Goal: Task Accomplishment & Management: Use online tool/utility

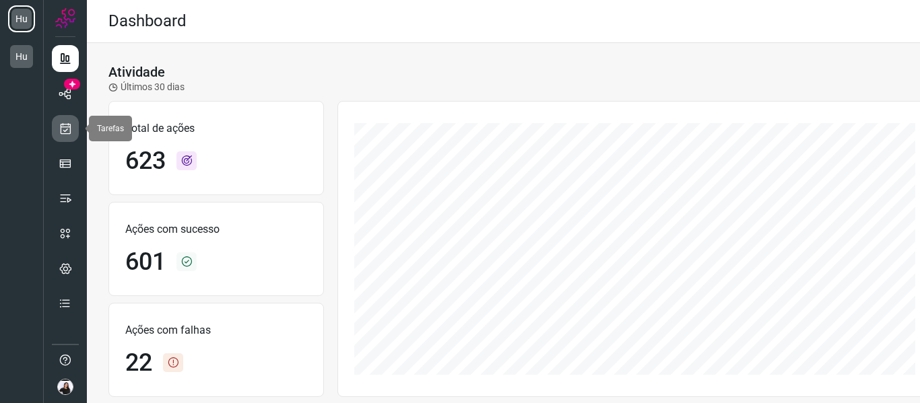
click at [61, 119] on link at bounding box center [65, 128] width 27 height 27
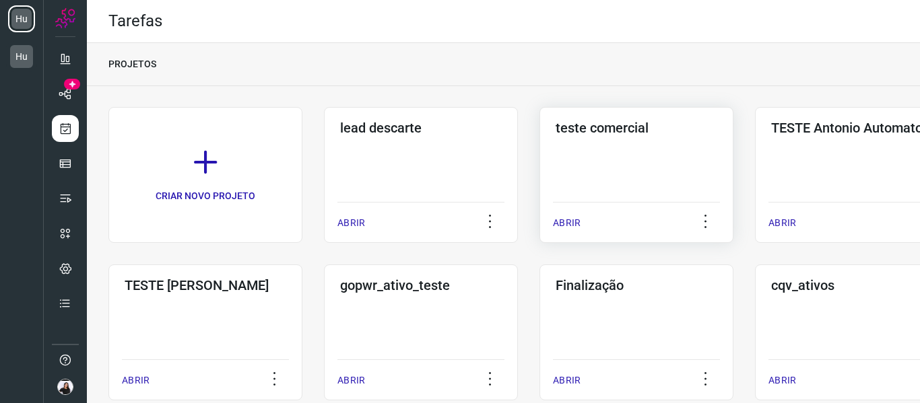
click at [686, 156] on div "teste comercial ABRIR" at bounding box center [636, 175] width 194 height 136
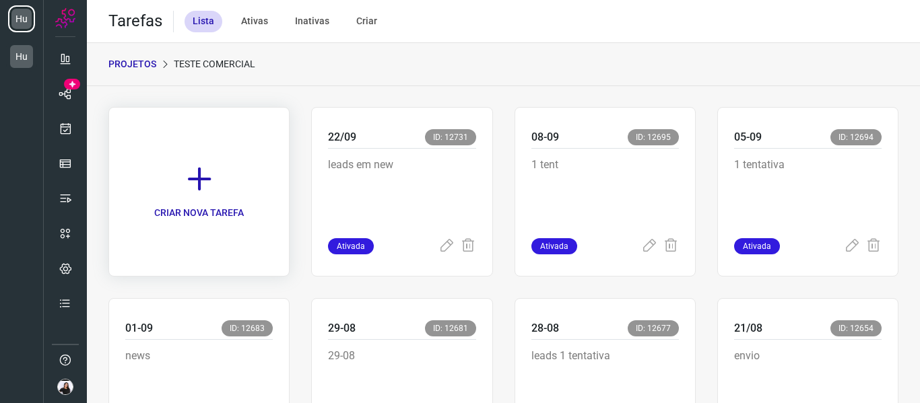
click at [233, 225] on link "CRIAR NOVA TAREFA" at bounding box center [198, 192] width 181 height 170
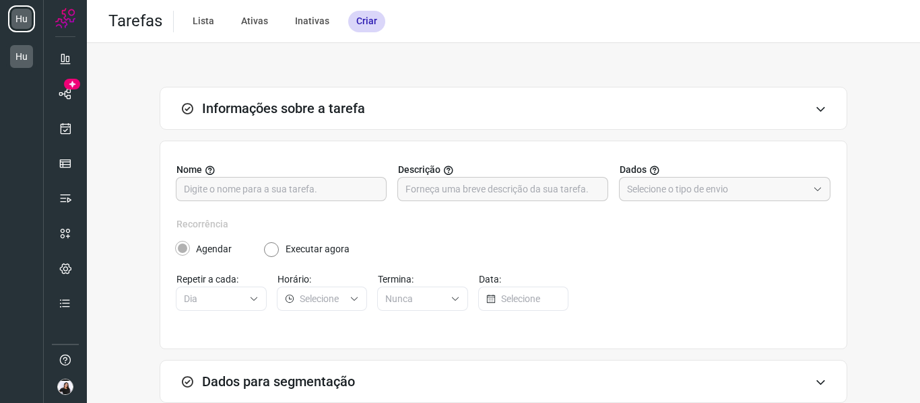
click at [252, 202] on div "Nome Descrição Dados" at bounding box center [503, 190] width 654 height 55
click at [254, 193] on input "text" at bounding box center [281, 189] width 195 height 23
type input "23-09"
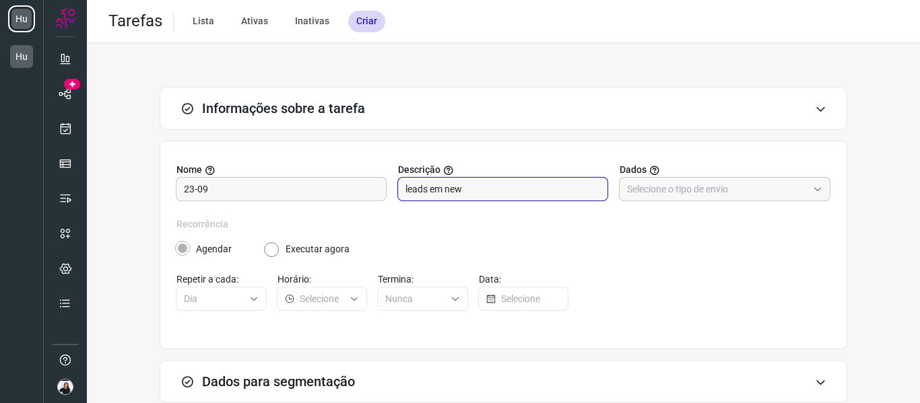
type input "leads em new"
click at [647, 201] on div at bounding box center [724, 189] width 211 height 24
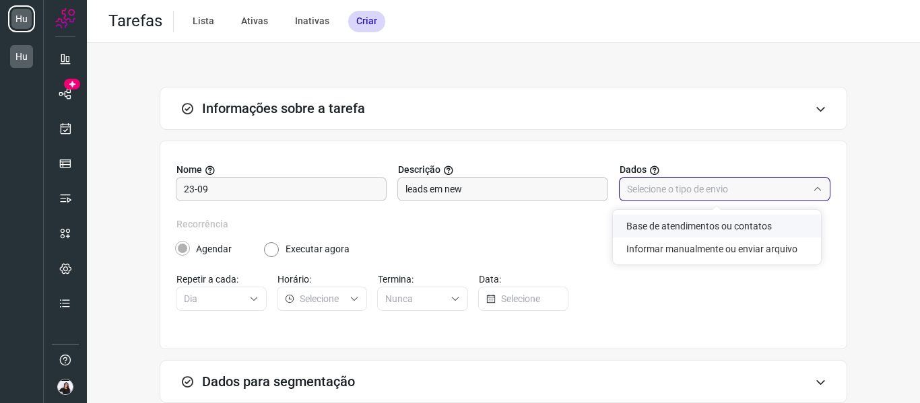
click at [663, 236] on li "Base de atendimentos ou contatos" at bounding box center [717, 226] width 208 height 23
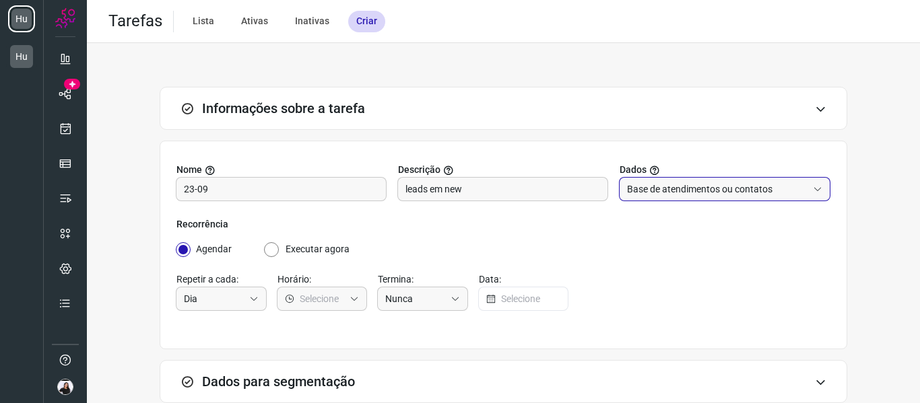
click at [660, 191] on input "Base de atendimentos ou contatos" at bounding box center [717, 189] width 180 height 23
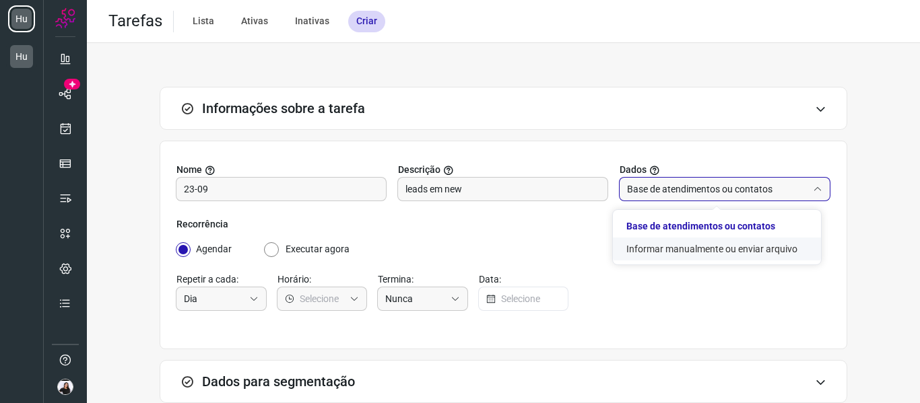
click at [665, 244] on li "Informar manualmente ou enviar arquivo" at bounding box center [717, 249] width 208 height 23
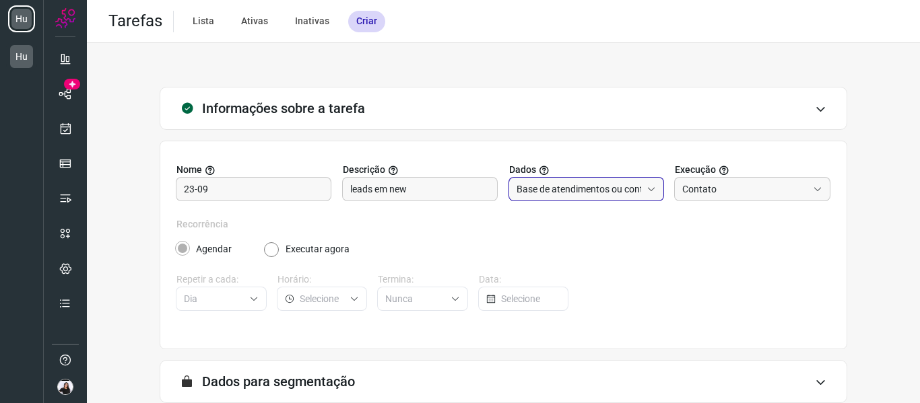
type input "Informar manualmente ou enviar arquivo"
radio input "false"
radio input "true"
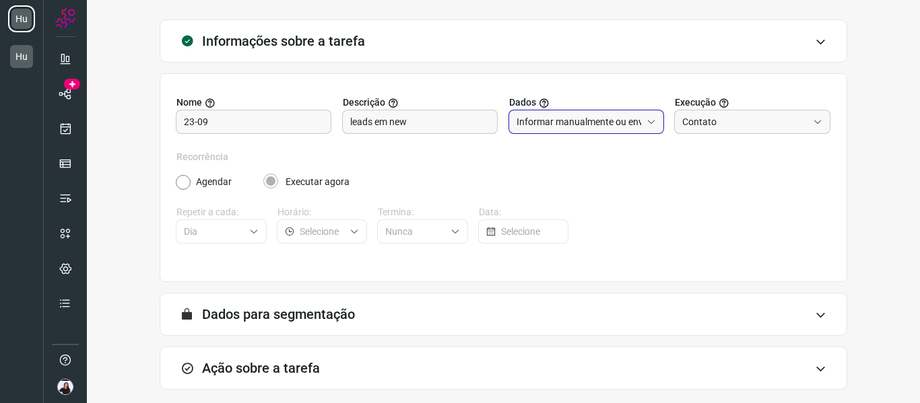
scroll to position [132, 0]
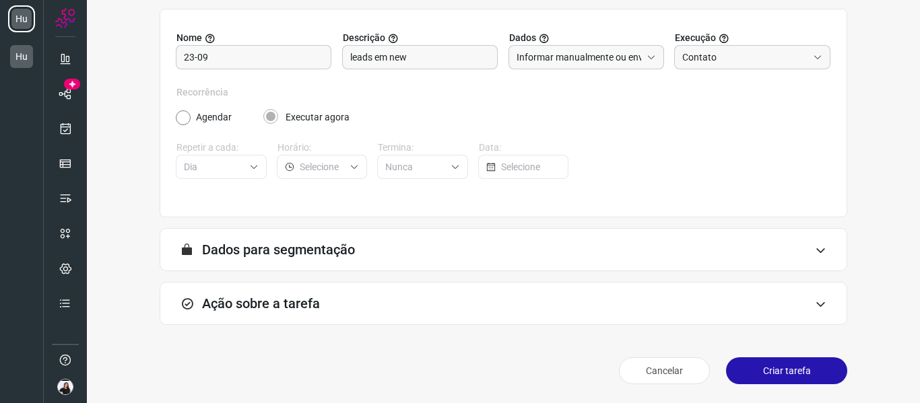
click at [274, 267] on div "A segmentação de dados está desabilitada porque a opção de envio manual foi sel…" at bounding box center [503, 249] width 687 height 43
click at [292, 295] on div "Ação sobre a tarefa" at bounding box center [503, 303] width 687 height 43
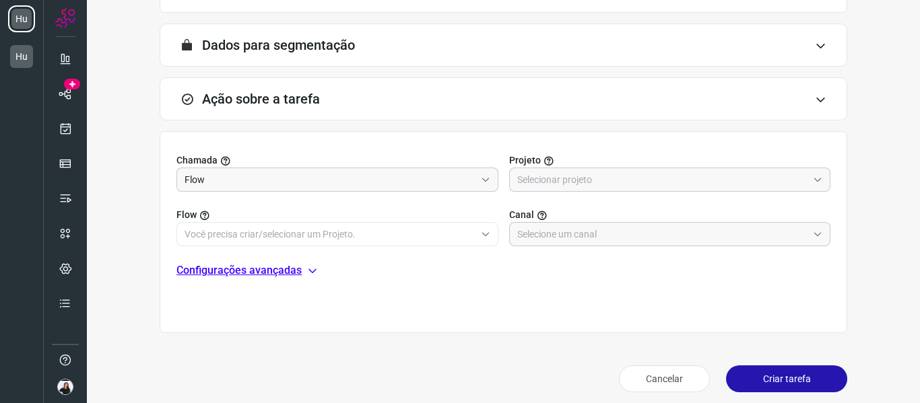
scroll to position [345, 0]
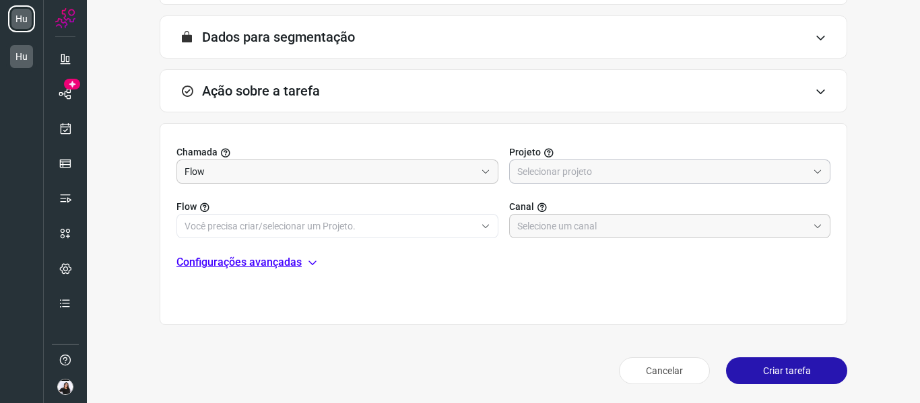
click at [586, 178] on input "text" at bounding box center [662, 171] width 291 height 23
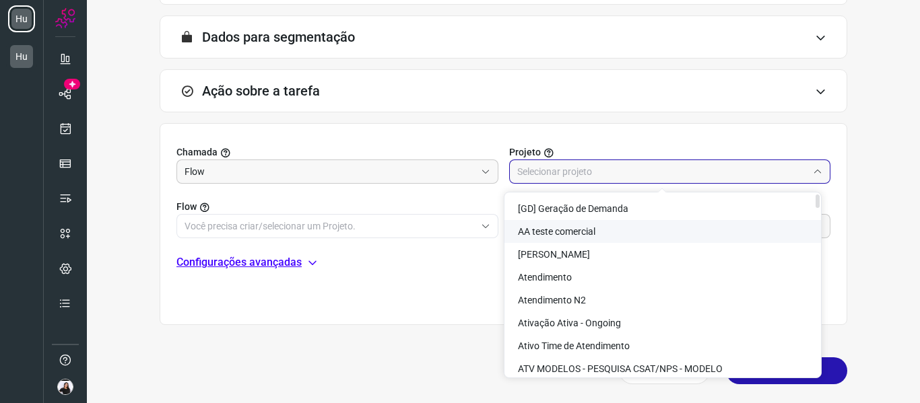
click at [599, 228] on li "AA teste comercial" at bounding box center [662, 231] width 316 height 23
type input "AA teste comercial"
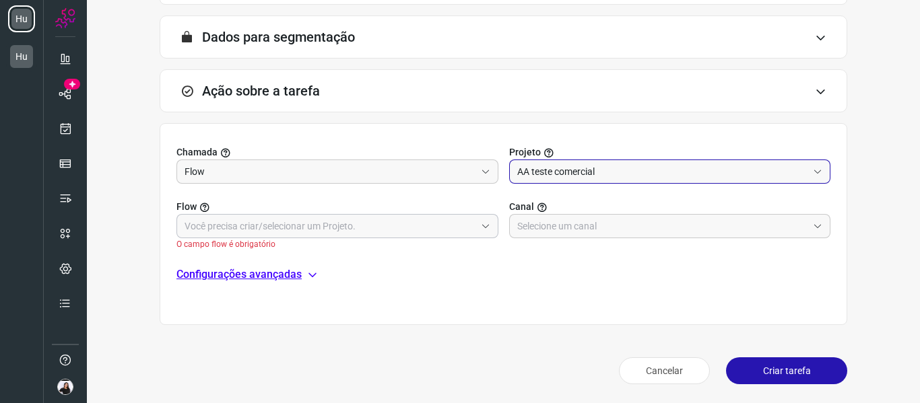
click at [357, 226] on input "text" at bounding box center [329, 226] width 291 height 23
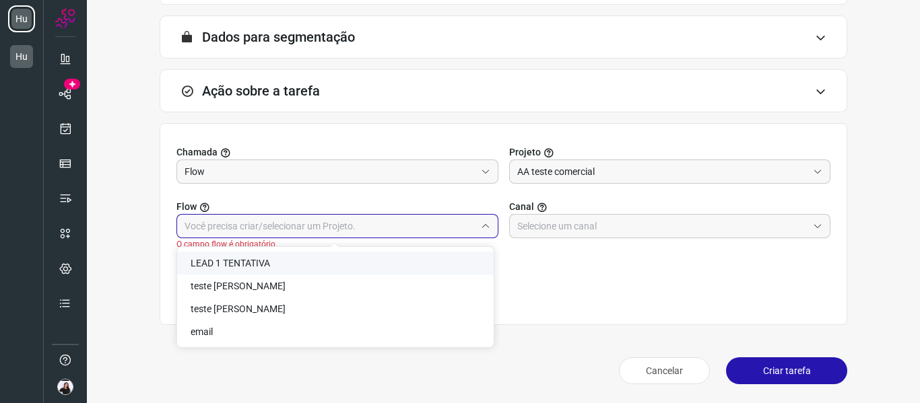
click at [282, 269] on li "LEAD 1 TENTATIVA" at bounding box center [335, 263] width 316 height 23
type input "LEAD 1 TENTATIVA"
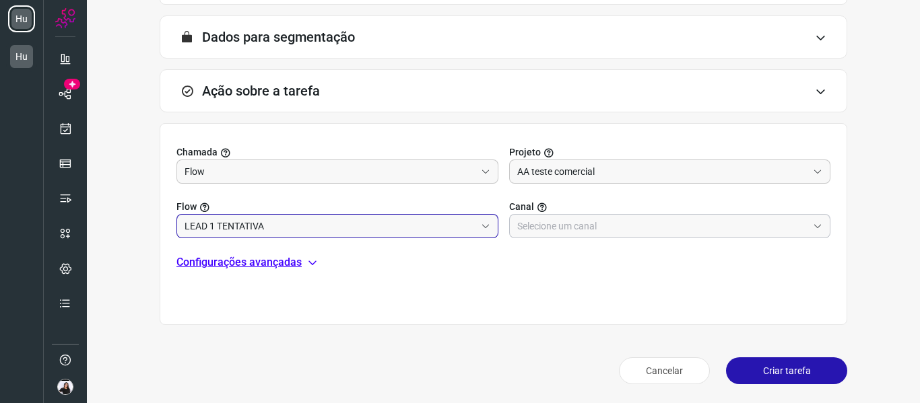
click at [649, 228] on input "text" at bounding box center [662, 226] width 291 height 23
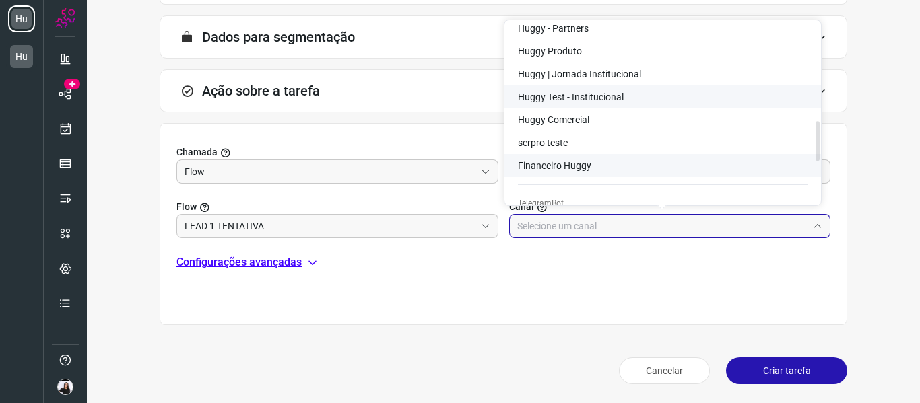
scroll to position [471, 0]
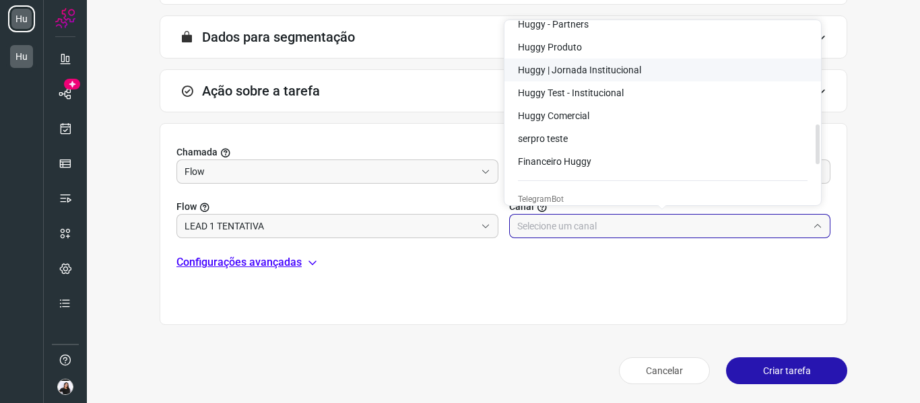
click at [606, 69] on span "Huggy | Jornada Institucional" at bounding box center [579, 70] width 123 height 11
type input "Huggy | Jornada Institucional"
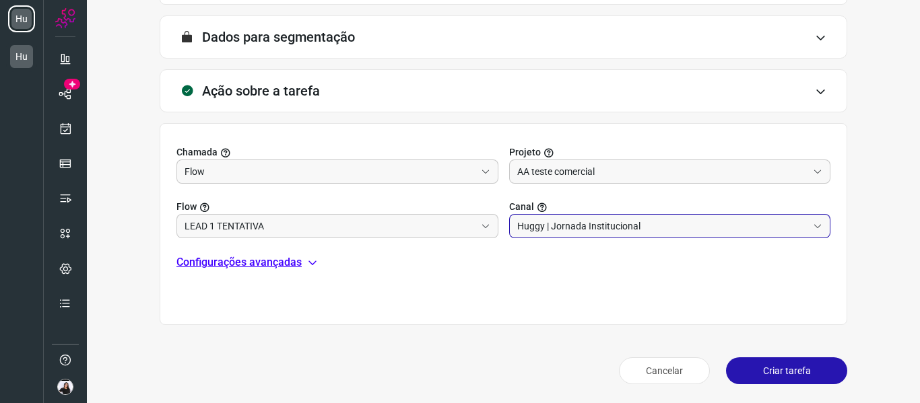
click at [746, 375] on button "Criar tarefa" at bounding box center [786, 370] width 121 height 27
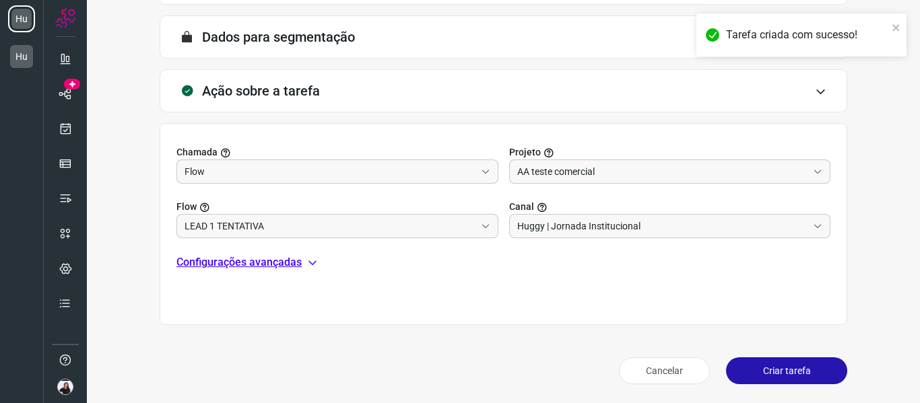
scroll to position [292, 0]
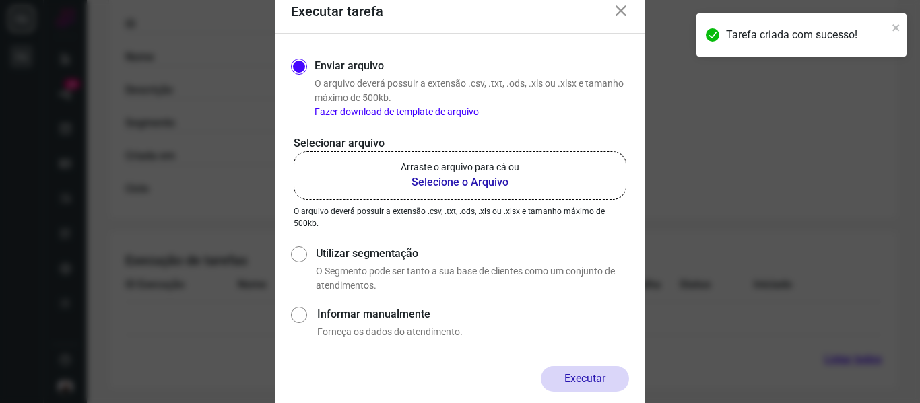
click at [458, 179] on b "Selecione o Arquivo" at bounding box center [460, 182] width 118 height 16
click at [0, 0] on input "Arraste o arquivo para cá ou Selecione o Arquivo" at bounding box center [0, 0] width 0 height 0
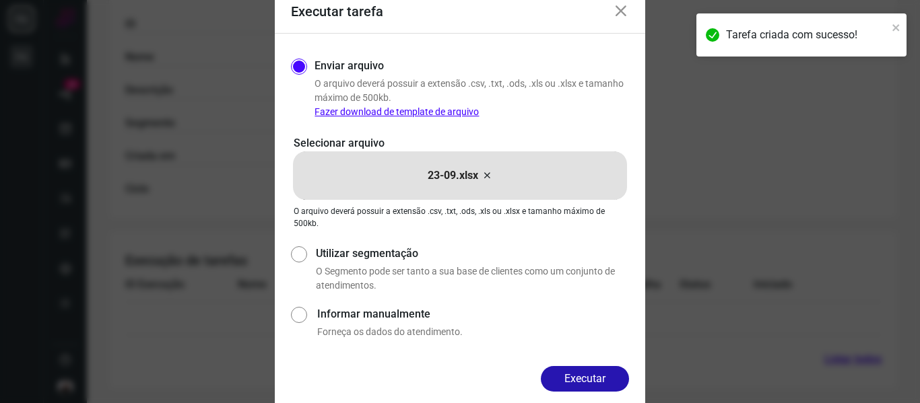
click at [582, 366] on div "Enviar arquivo O arquivo [PERSON_NAME] possuir a extensão .csv, .txt, .ods, .xl…" at bounding box center [460, 200] width 370 height 333
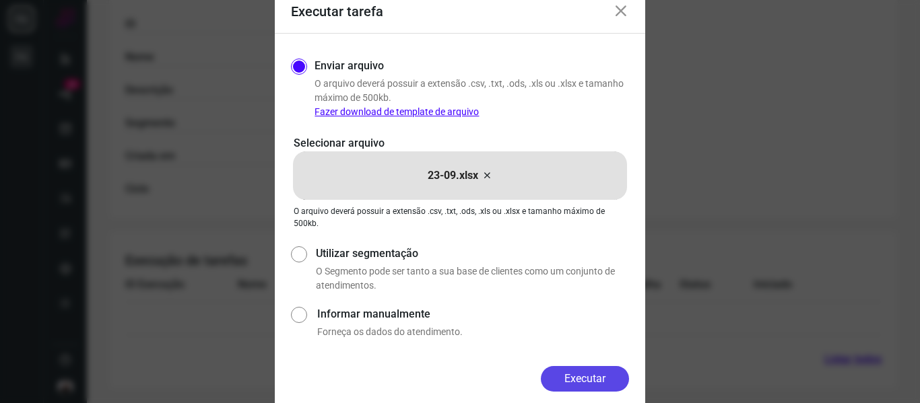
click at [588, 376] on button "Executar" at bounding box center [585, 379] width 88 height 26
